Goal: Register for event/course

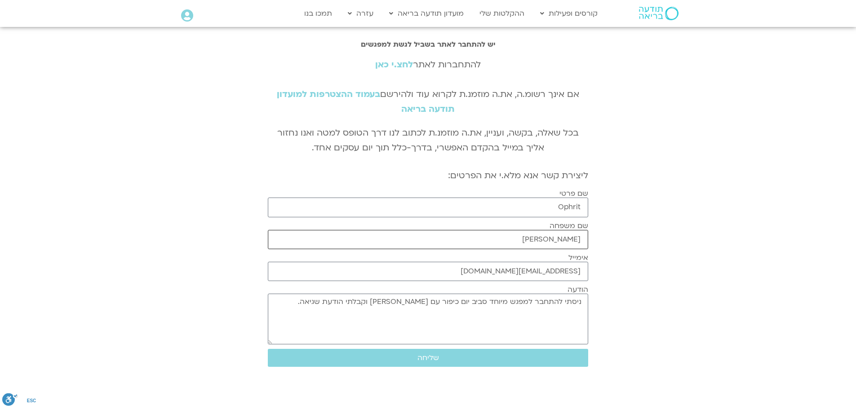
drag, startPoint x: 561, startPoint y: 237, endPoint x: 583, endPoint y: 238, distance: 21.6
click at [583, 238] on input "[PERSON_NAME]" at bounding box center [428, 239] width 320 height 19
drag, startPoint x: 551, startPoint y: 207, endPoint x: 583, endPoint y: 205, distance: 32.4
click at [583, 205] on input "Ophrit" at bounding box center [428, 207] width 320 height 19
click at [571, 204] on input "שם פרטי" at bounding box center [428, 207] width 320 height 19
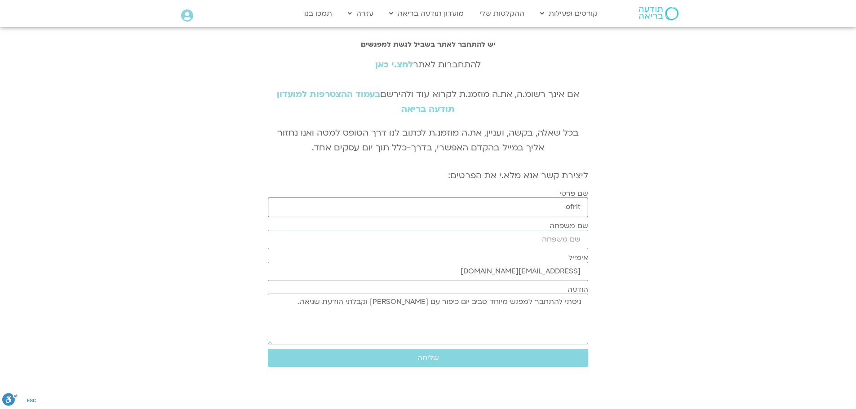
type input "ofrit"
click at [557, 237] on input "שם משפחה" at bounding box center [428, 239] width 320 height 19
type input "peled"
click at [395, 66] on link "לחצ.י כאן" at bounding box center [394, 65] width 38 height 12
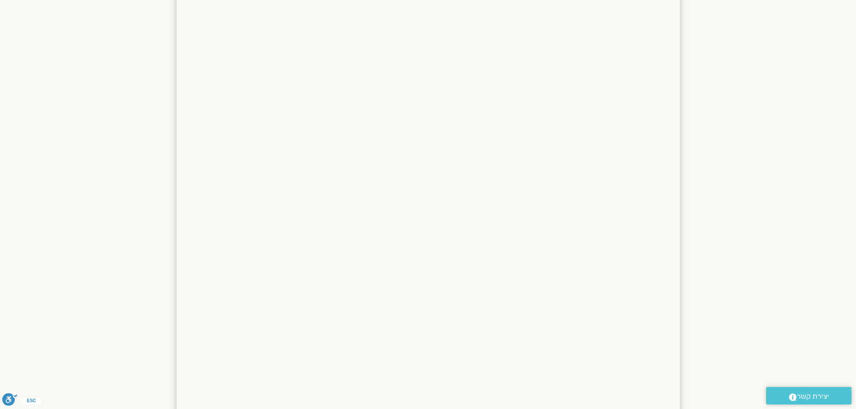
scroll to position [449, 0]
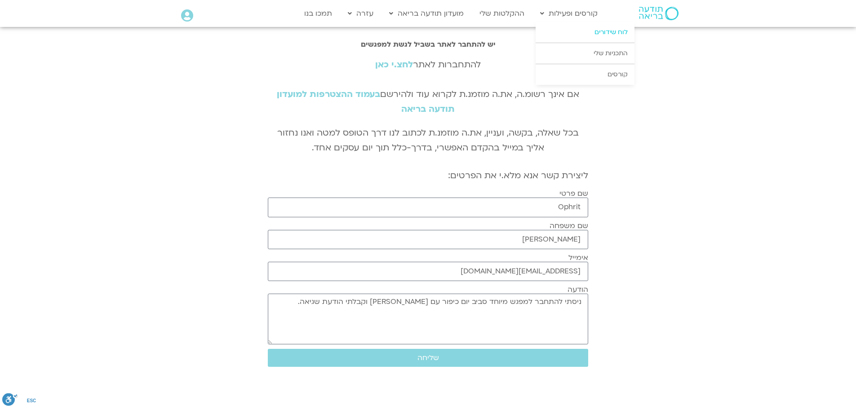
click at [604, 35] on link "לוח שידורים" at bounding box center [584, 32] width 99 height 21
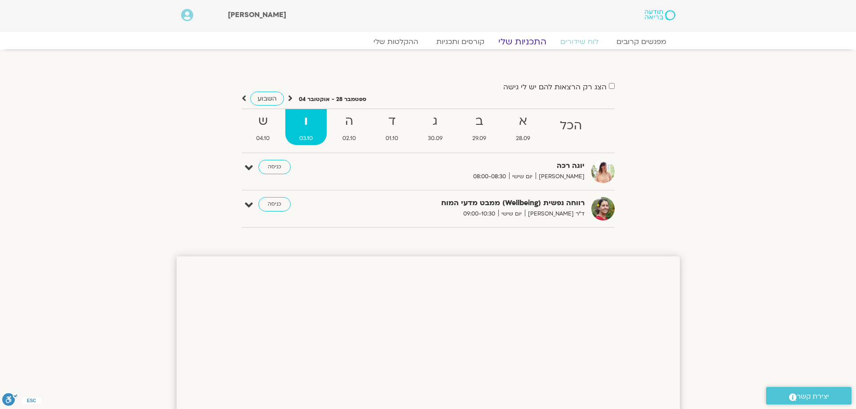
click at [521, 45] on link "התכניות שלי" at bounding box center [522, 41] width 70 height 11
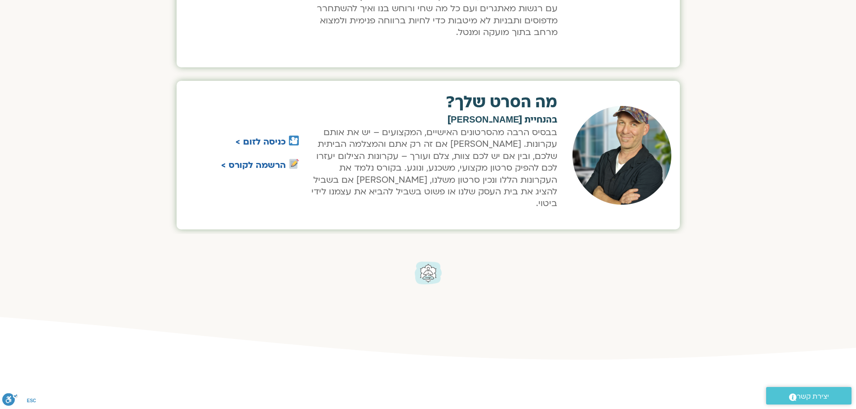
scroll to position [764, 0]
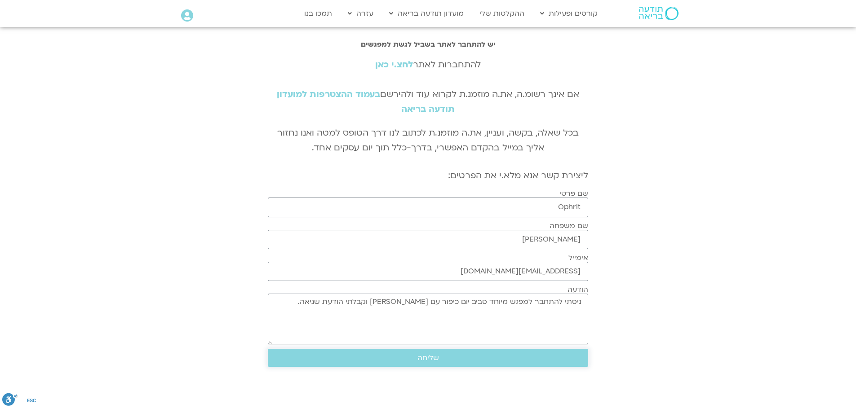
click at [431, 358] on span "שליחה" at bounding box center [428, 358] width 22 height 8
click at [396, 63] on link "לחצ.י כאן" at bounding box center [394, 65] width 38 height 12
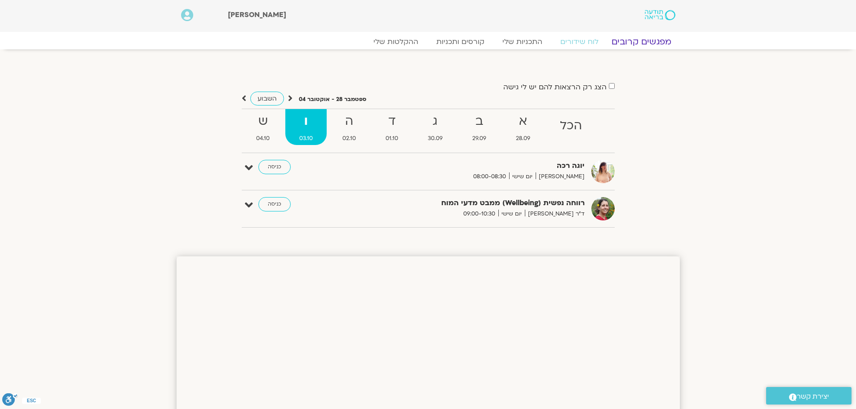
click at [652, 42] on link "מפגשים קרובים" at bounding box center [640, 41] width 81 height 11
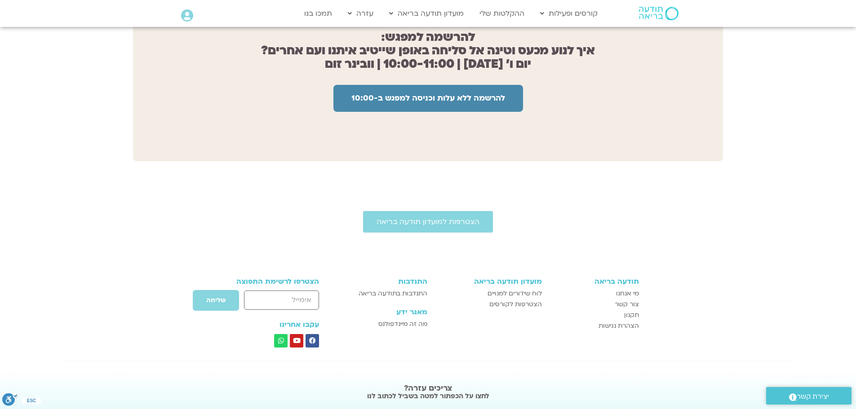
scroll to position [667, 0]
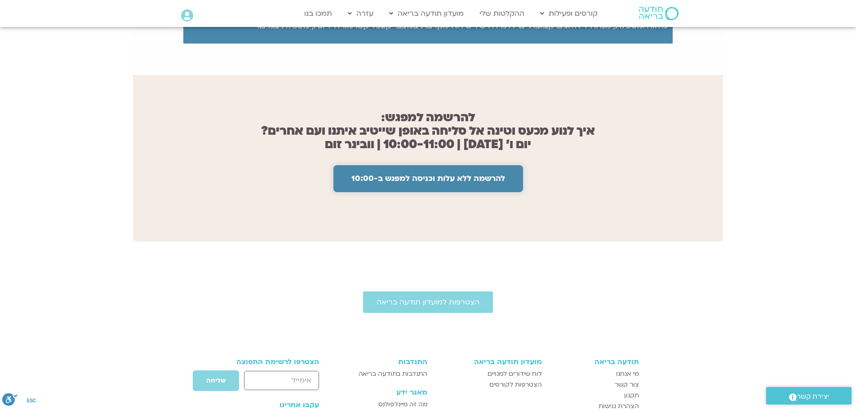
click at [459, 174] on span "להרשמה ללא עלות וכניסה למפגש ב-10:00" at bounding box center [428, 178] width 154 height 9
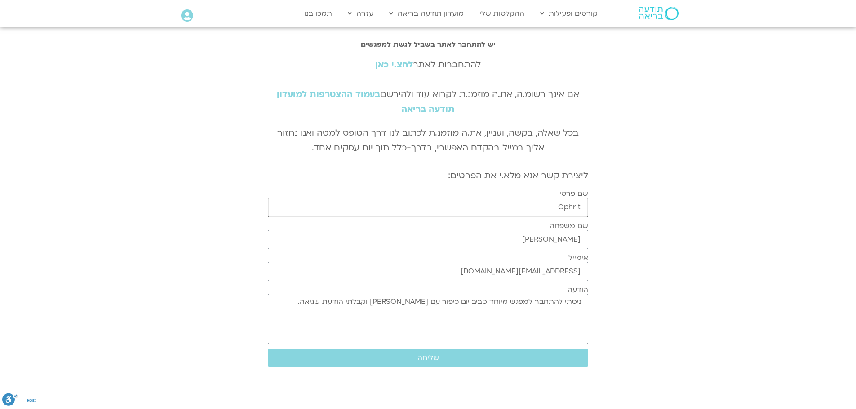
click at [553, 206] on input "Ophrit" at bounding box center [428, 207] width 320 height 19
type input "O"
click at [568, 211] on input "שם פרטי" at bounding box center [428, 207] width 320 height 19
type input "עפרית"
drag, startPoint x: 561, startPoint y: 243, endPoint x: 592, endPoint y: 239, distance: 30.7
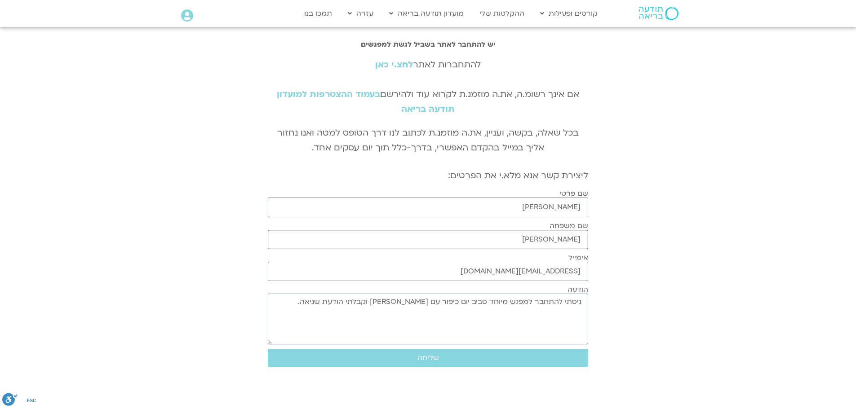
click at [592, 239] on div "יש להתחבר לאתר בשביל לגשת למפגשים להתחברות לאתר לחצ.י כאן אם אינך רשומ.ה, את.ה …" at bounding box center [427, 204] width 329 height 336
click at [575, 238] on input "שם משפחה" at bounding box center [428, 239] width 320 height 19
type input "פלד"
click at [432, 362] on span "שליחה" at bounding box center [428, 358] width 22 height 8
click at [442, 358] on span "שליחה" at bounding box center [427, 358] width 299 height 8
